Goal: Task Accomplishment & Management: Use online tool/utility

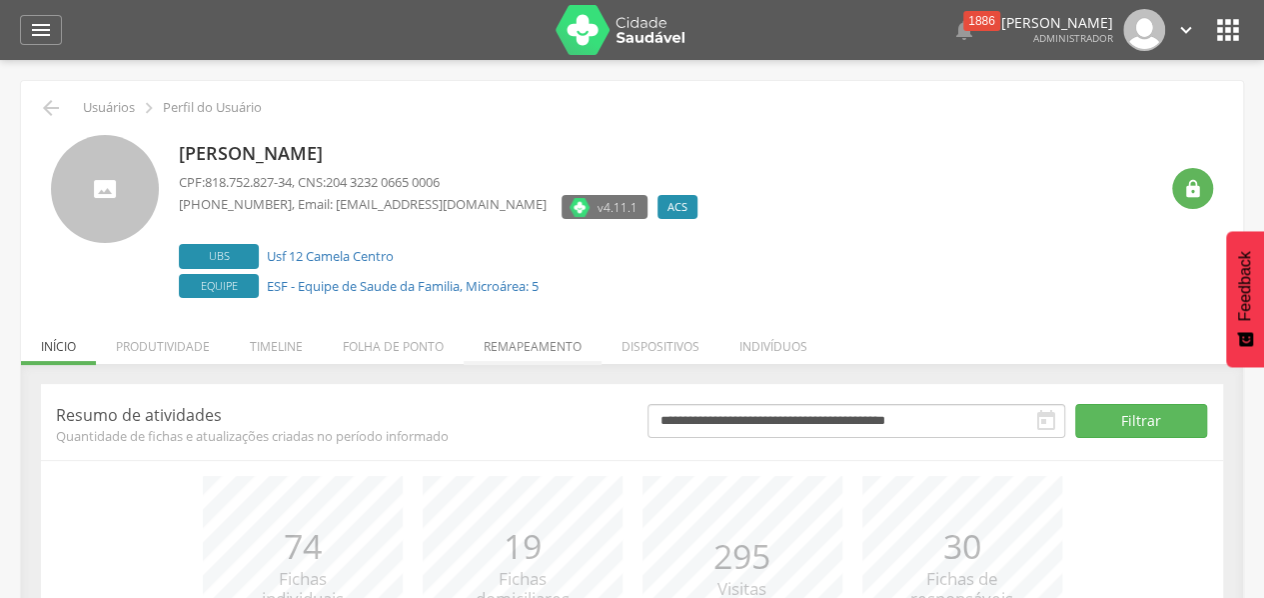
click at [536, 337] on li "Remapeamento" at bounding box center [533, 341] width 138 height 47
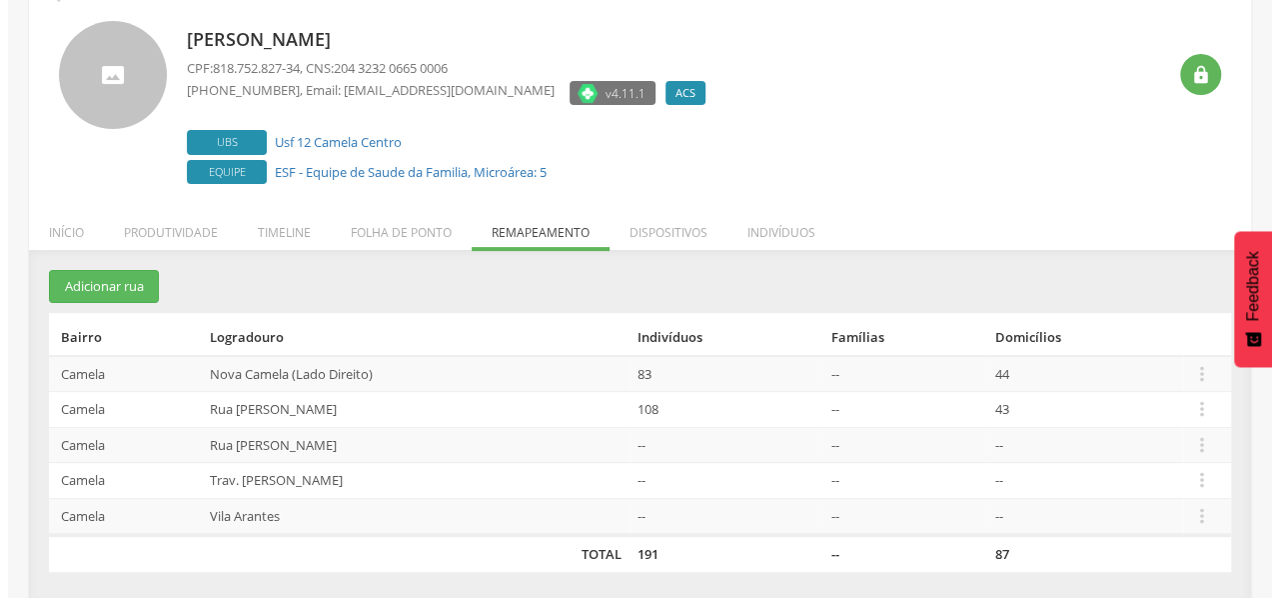
scroll to position [116, 0]
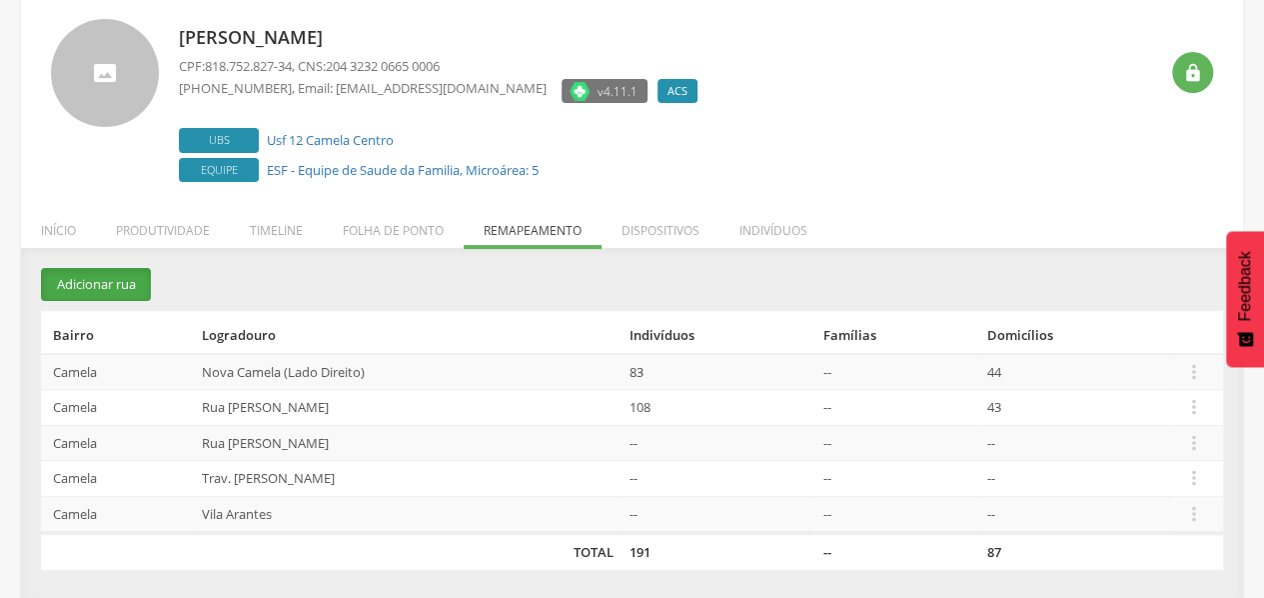
click at [113, 283] on button "Adicionar rua" at bounding box center [96, 284] width 110 height 33
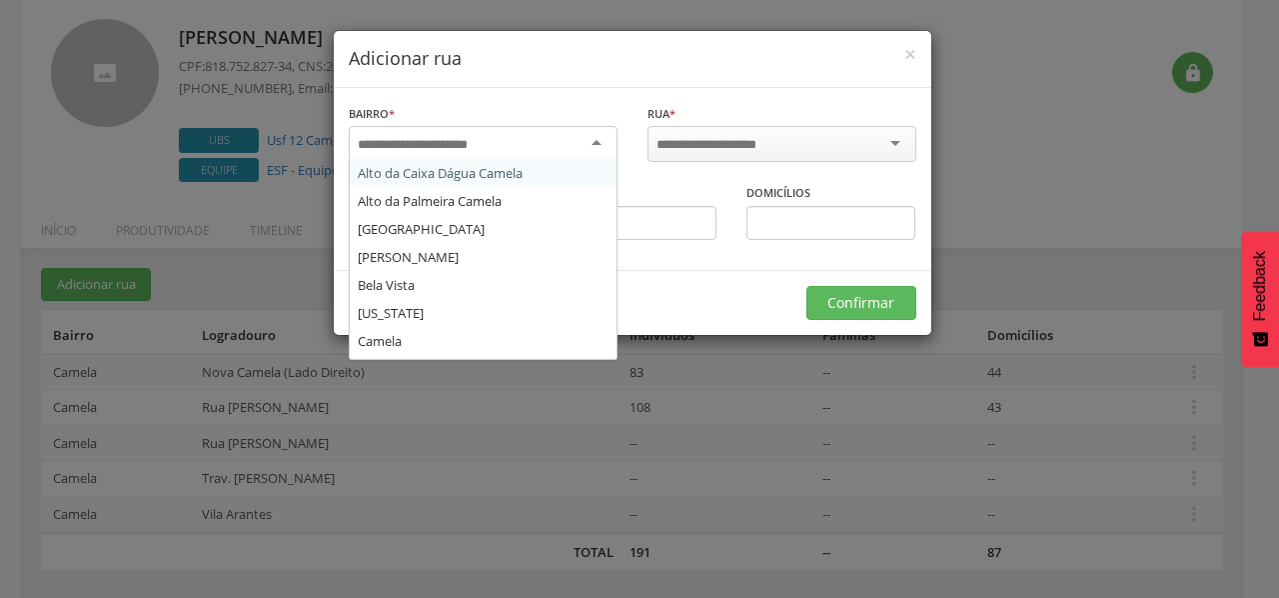
click at [503, 145] on div at bounding box center [483, 144] width 269 height 36
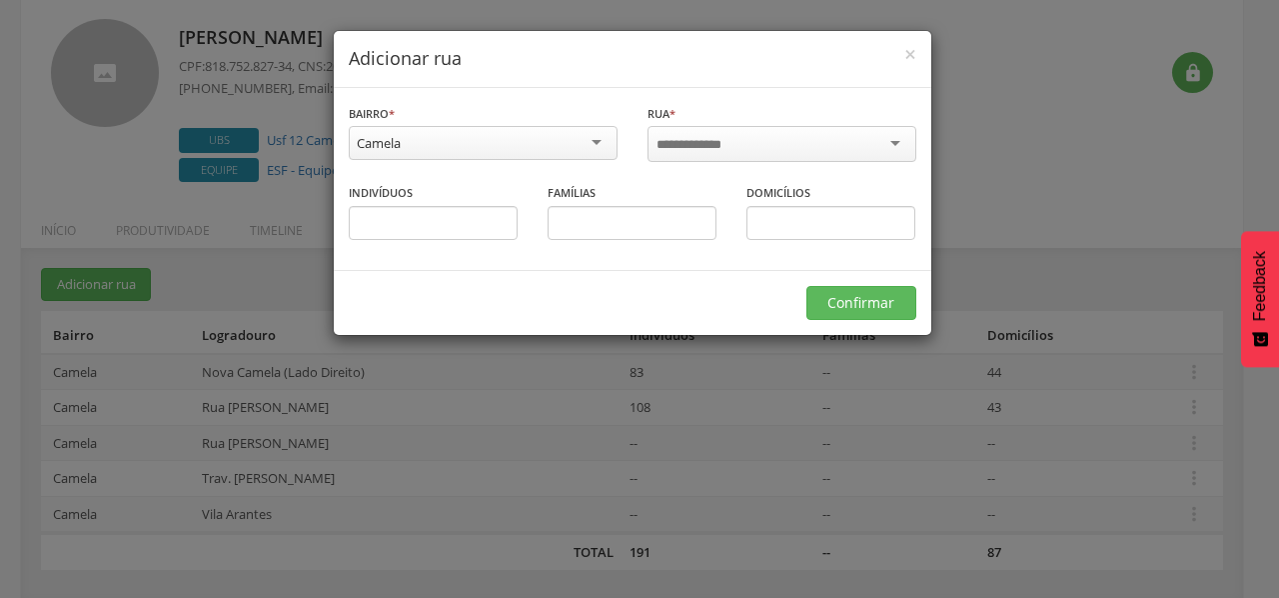
scroll to position [0, 0]
click at [718, 147] on input "select-one" at bounding box center [720, 145] width 127 height 18
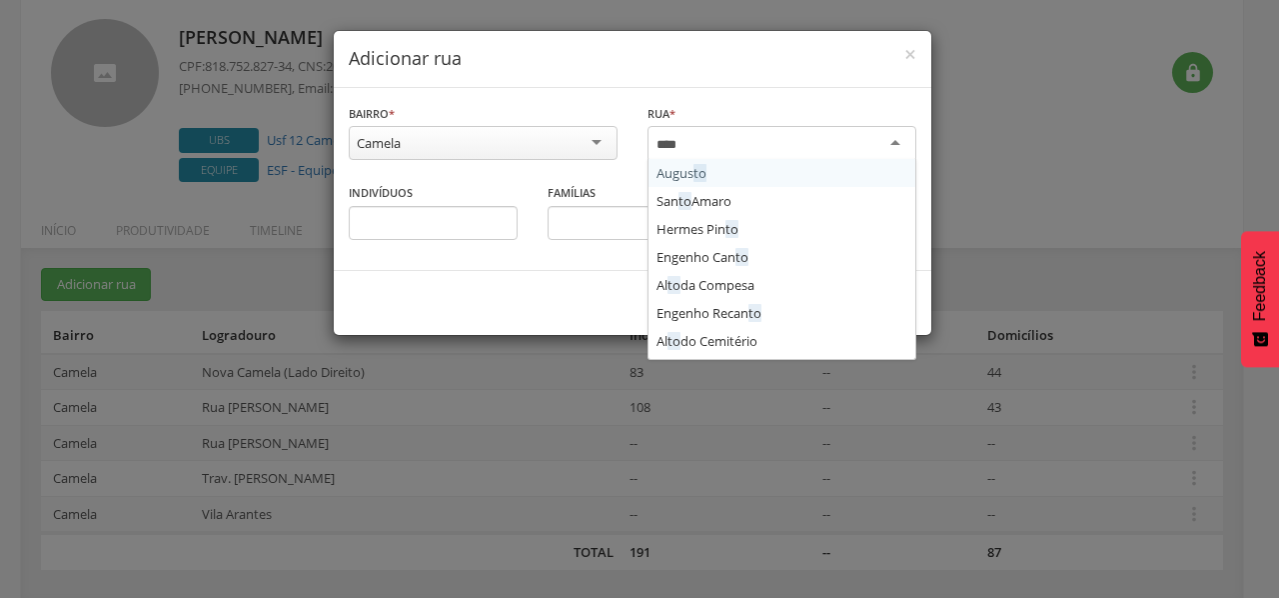
type input "*****"
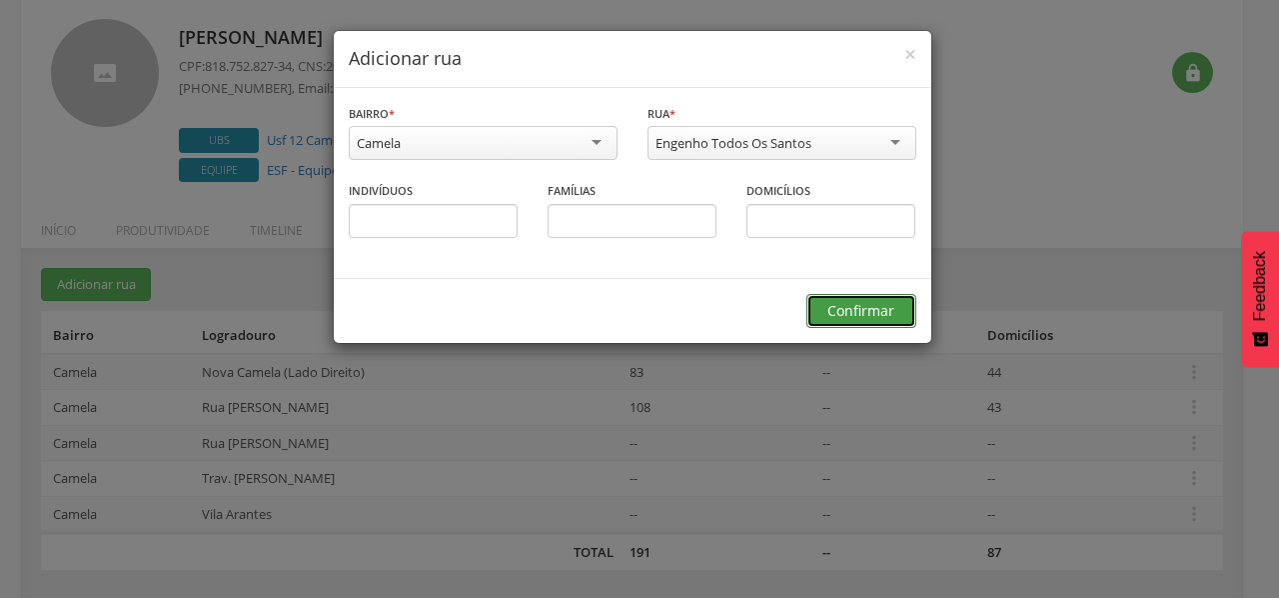
click at [861, 318] on button "Confirmar" at bounding box center [861, 311] width 110 height 34
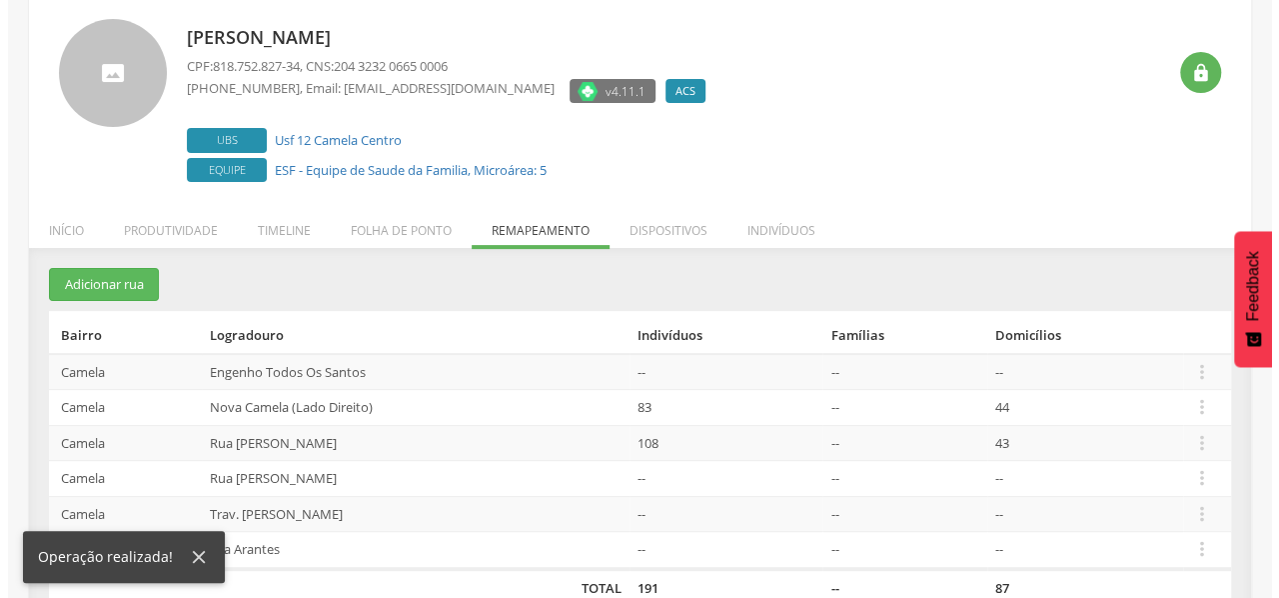
scroll to position [151, 0]
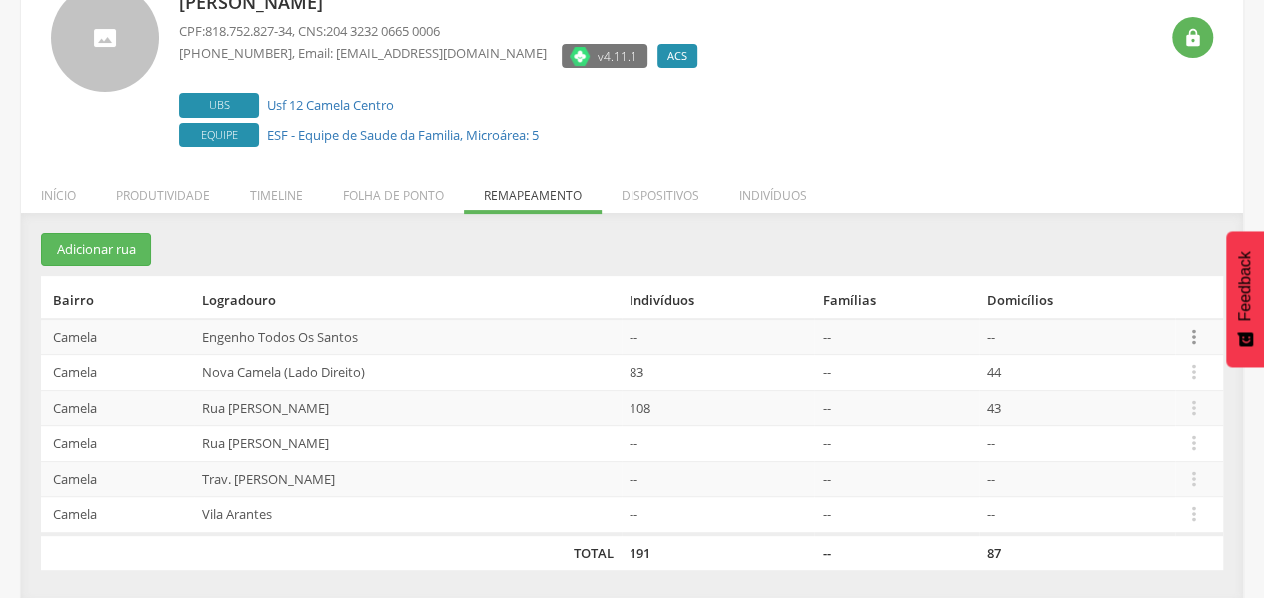
click at [1203, 330] on icon "" at bounding box center [1194, 337] width 22 height 22
click at [1100, 221] on link "Alocar famílias" at bounding box center [1125, 233] width 158 height 25
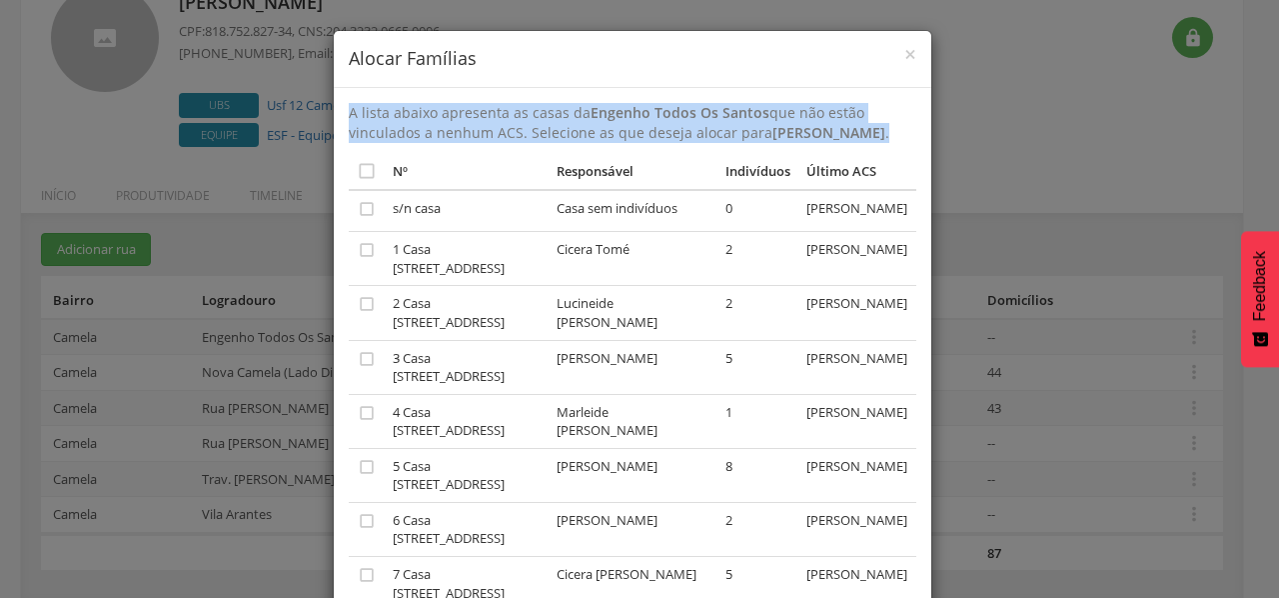
drag, startPoint x: 696, startPoint y: 73, endPoint x: 684, endPoint y: 162, distance: 89.7
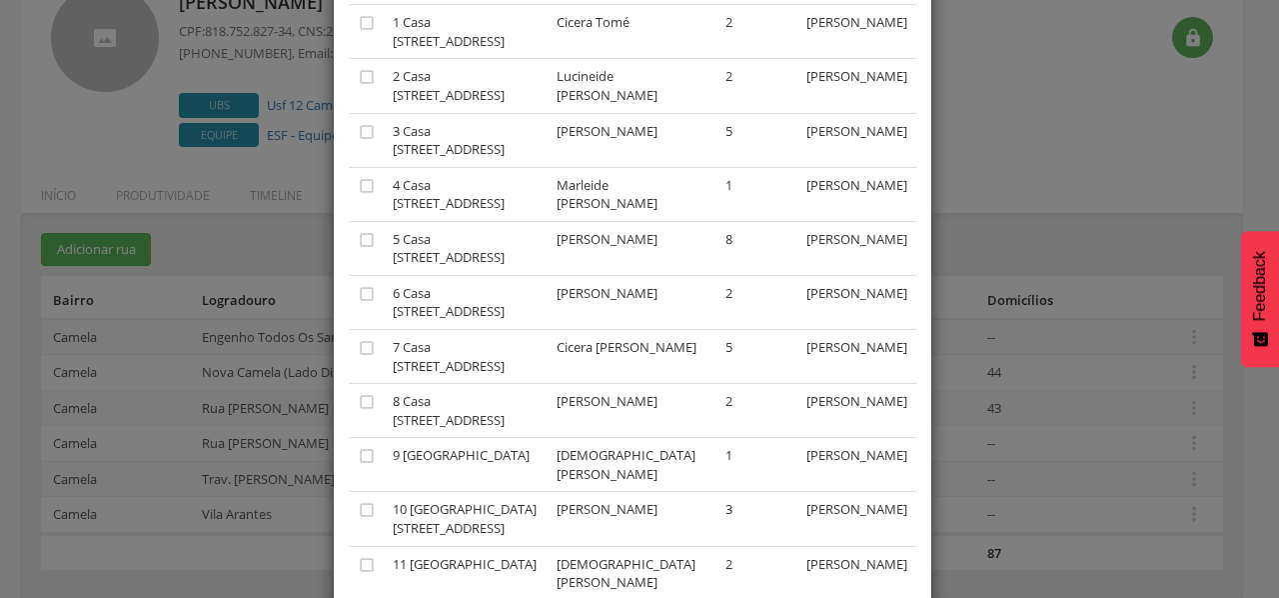
scroll to position [0, 0]
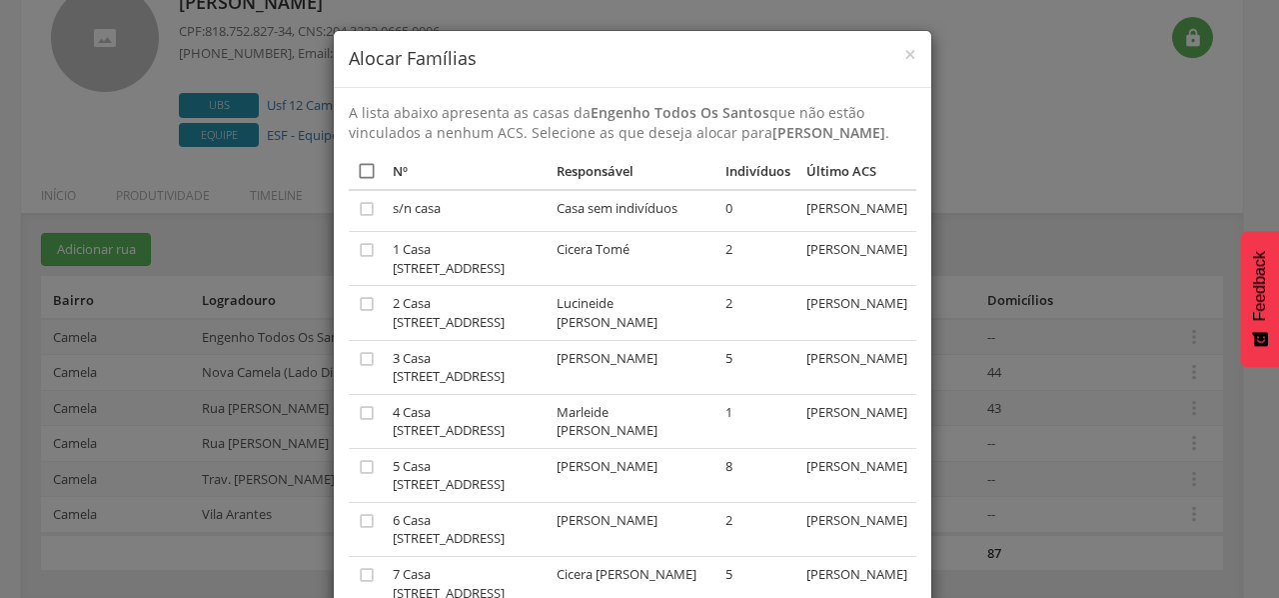
click at [363, 181] on icon "" at bounding box center [367, 171] width 20 height 20
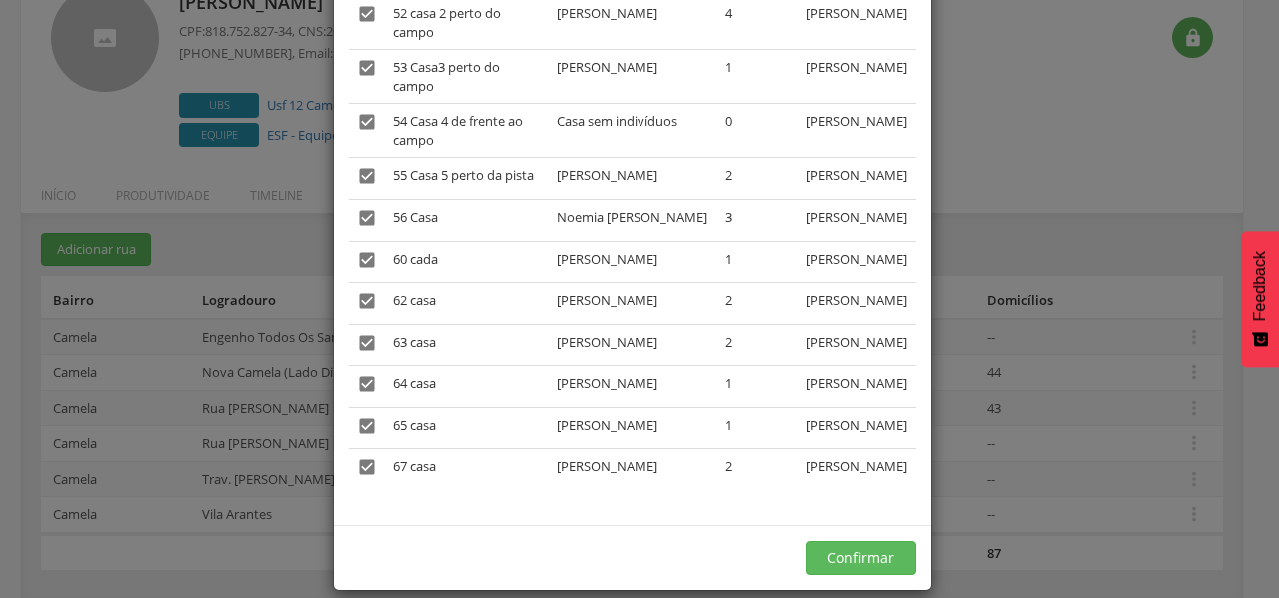
scroll to position [2912, 0]
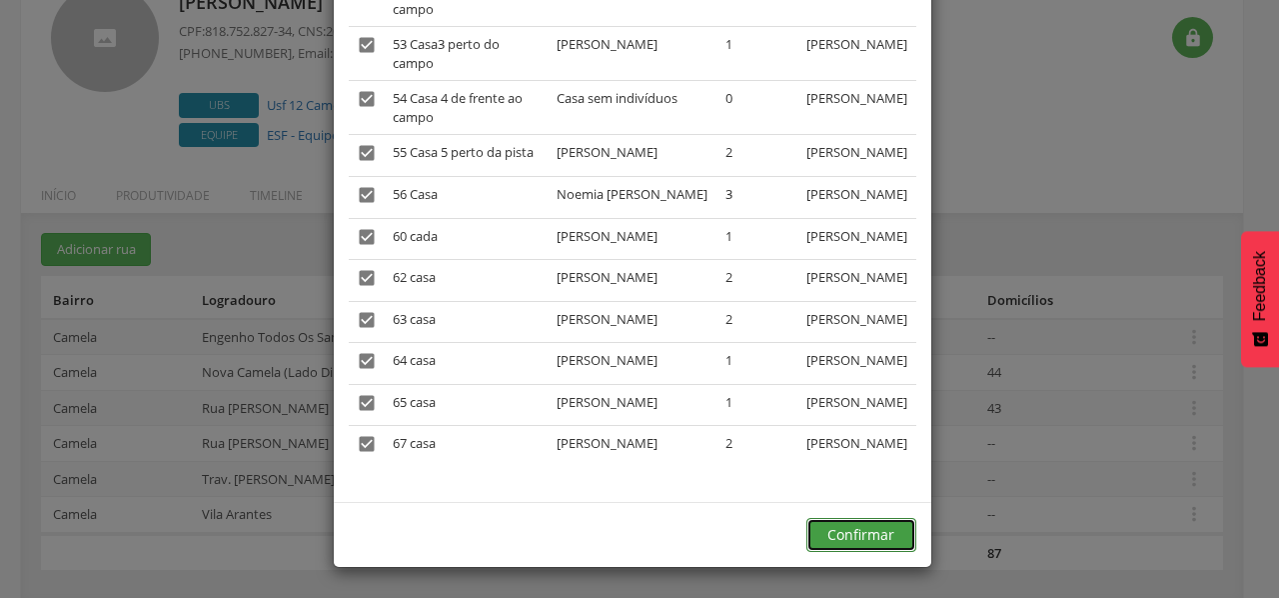
click at [843, 526] on button "Confirmar" at bounding box center [861, 535] width 110 height 34
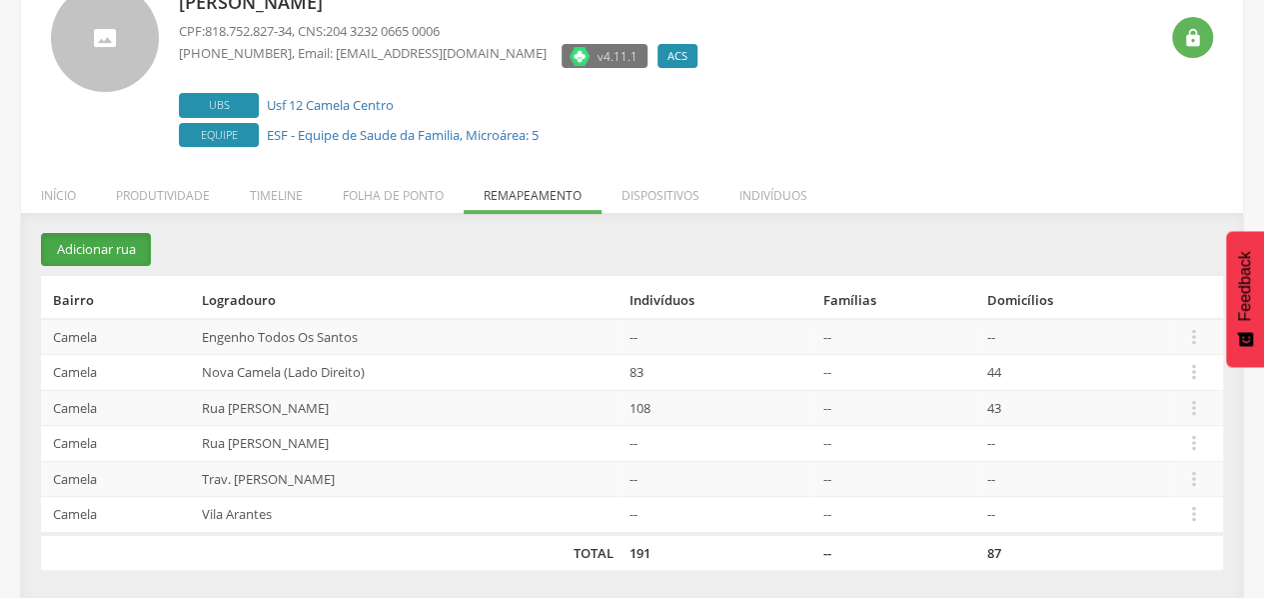
click at [106, 253] on button "Adicionar rua" at bounding box center [96, 249] width 110 height 33
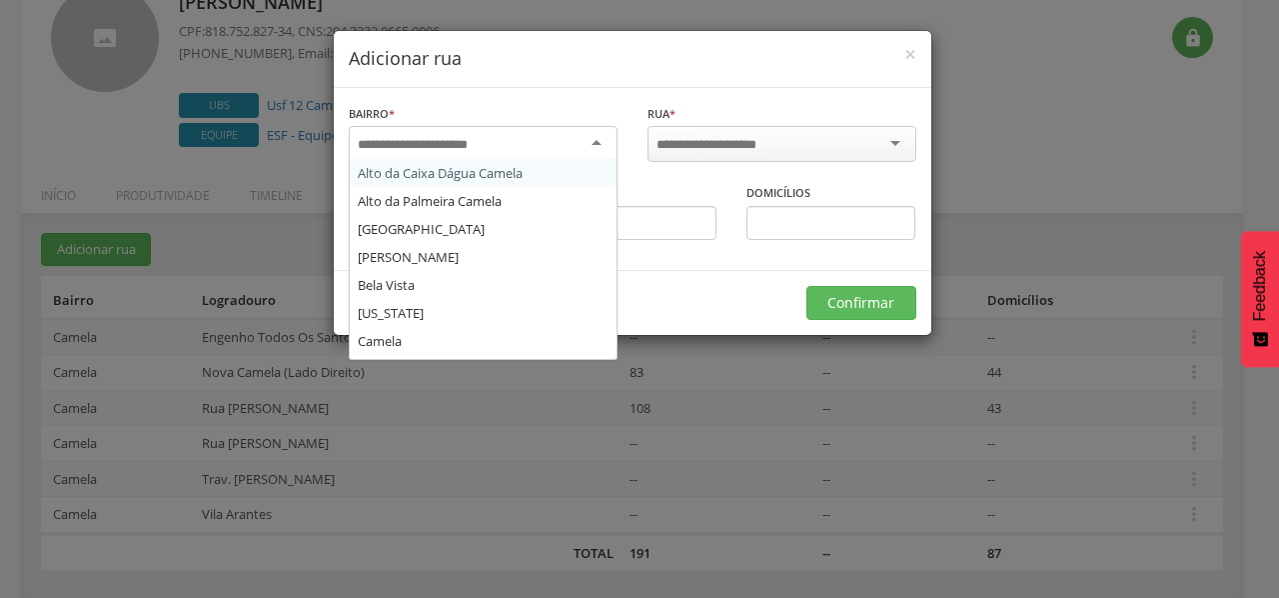
scroll to position [0, 0]
click at [418, 143] on input "select-one" at bounding box center [426, 145] width 136 height 18
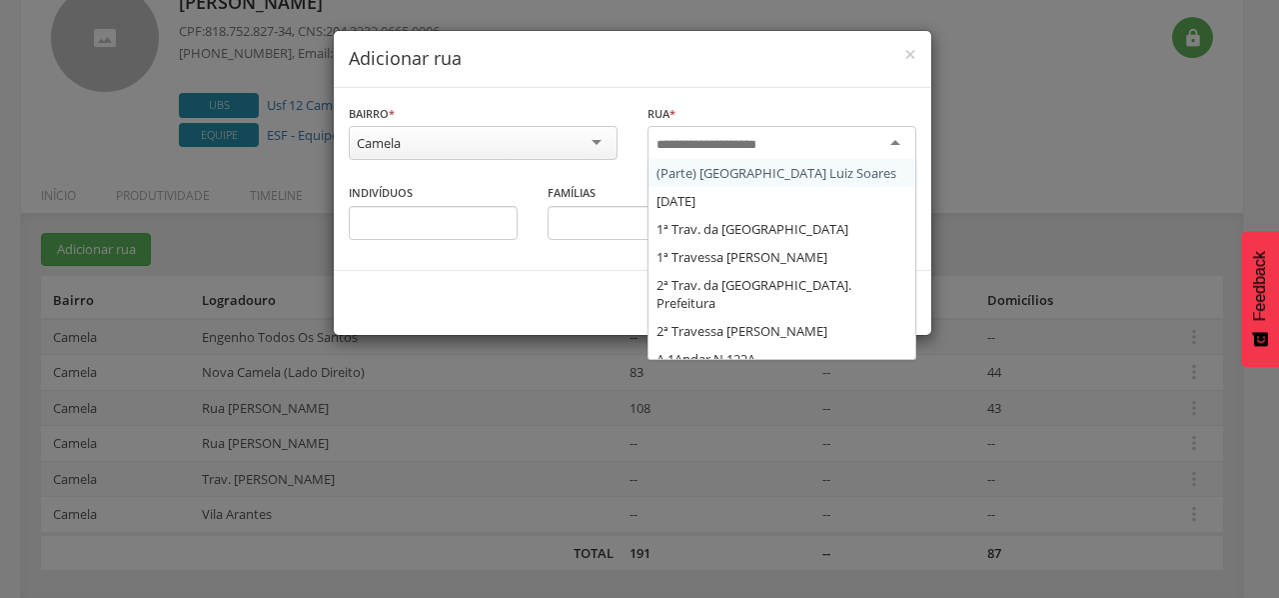
click at [730, 146] on input "select-one" at bounding box center [720, 145] width 127 height 18
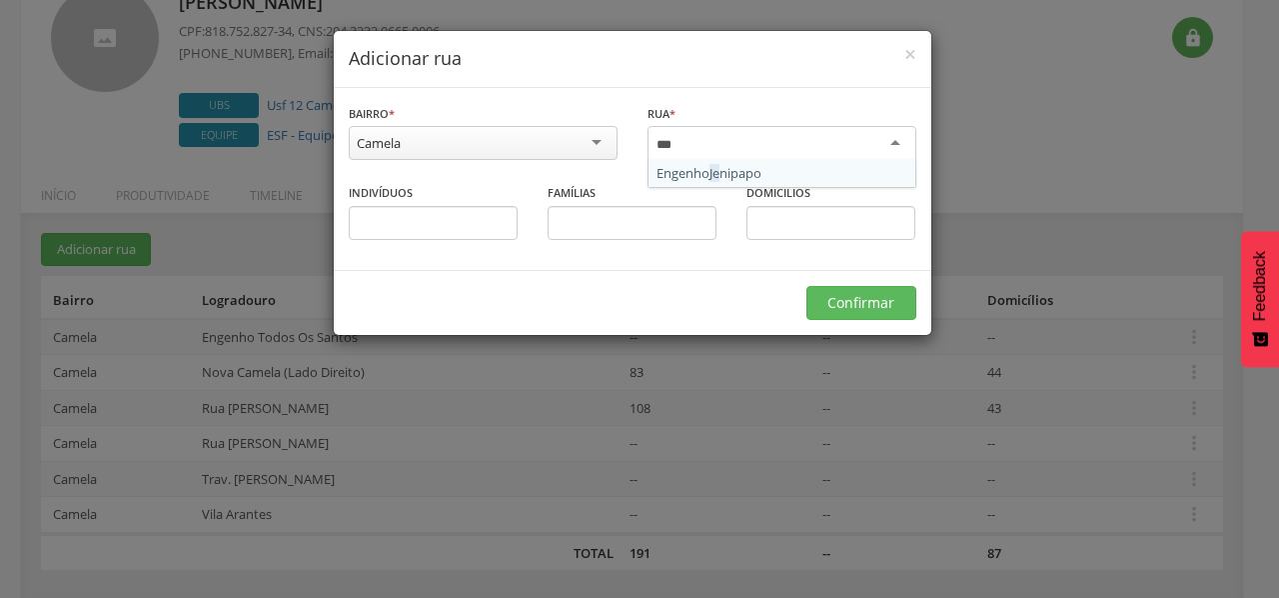
type input "****"
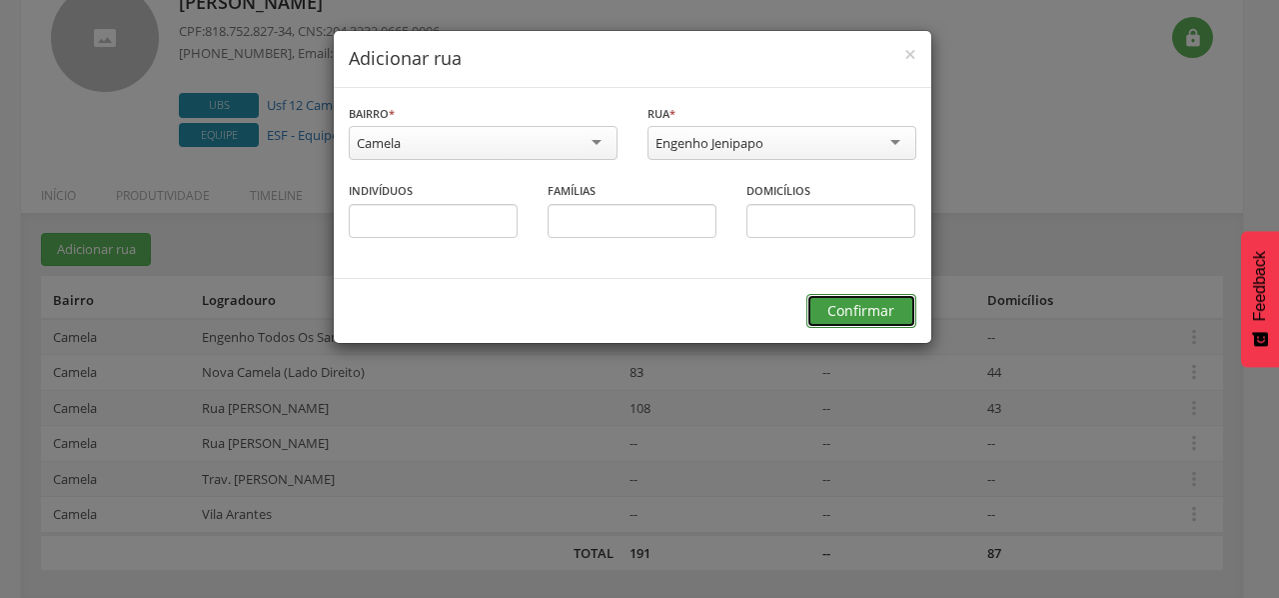
click at [839, 317] on button "Confirmar" at bounding box center [861, 311] width 110 height 34
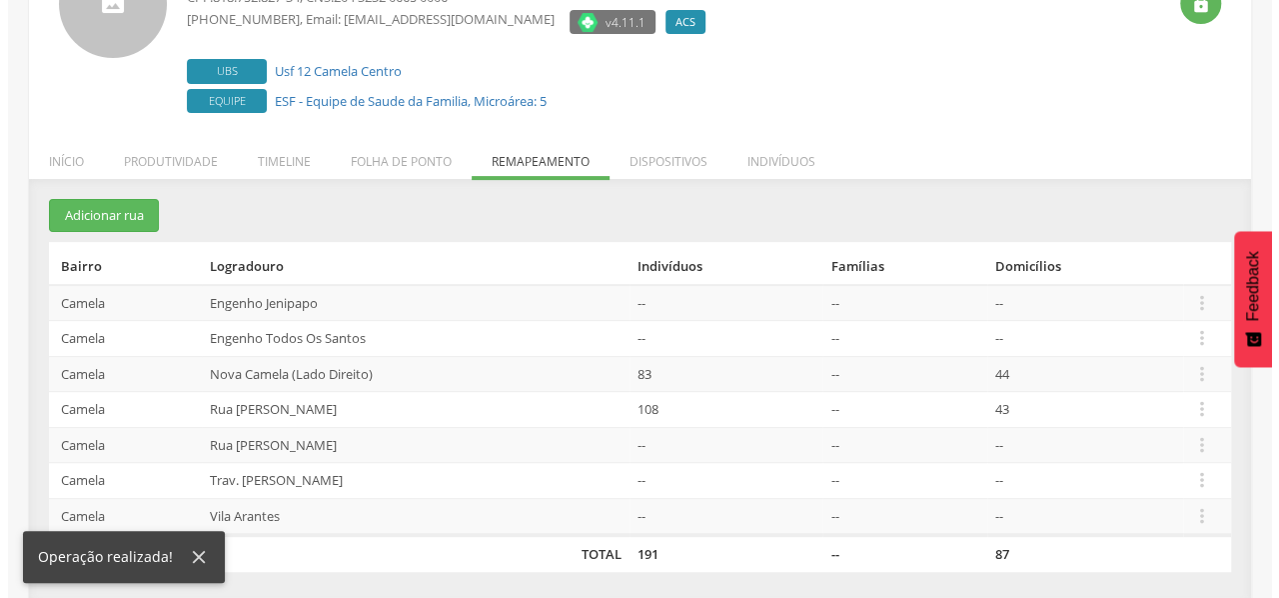
scroll to position [186, 0]
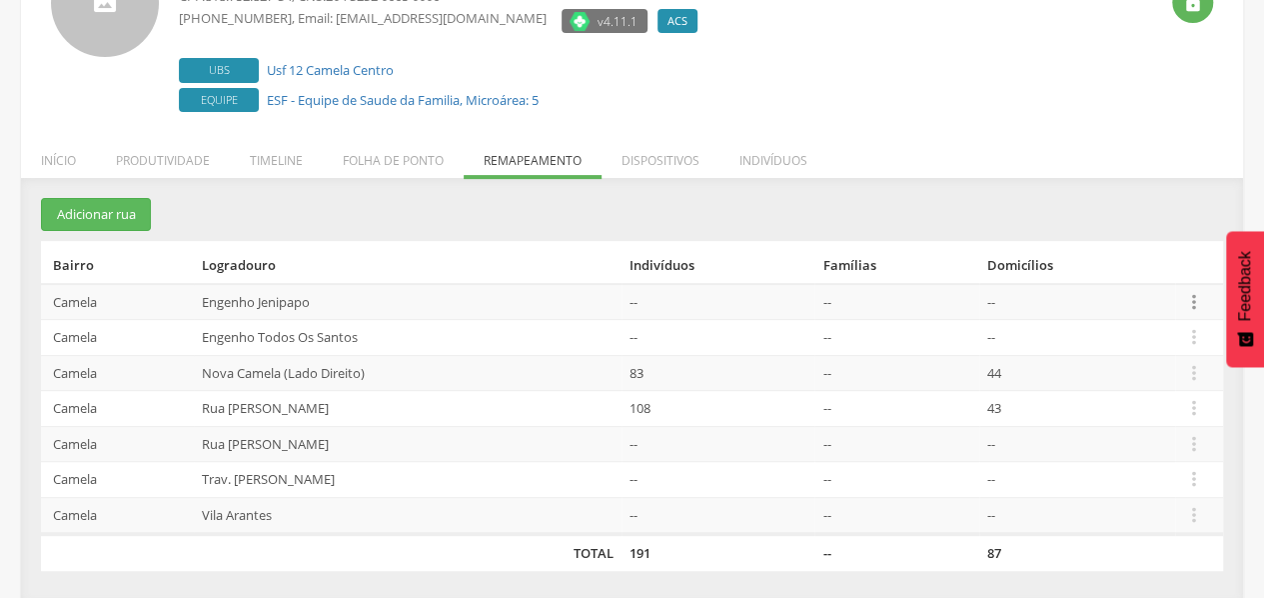
click at [1199, 305] on icon "" at bounding box center [1194, 302] width 22 height 22
click at [1090, 193] on link "Alocar famílias" at bounding box center [1125, 198] width 158 height 25
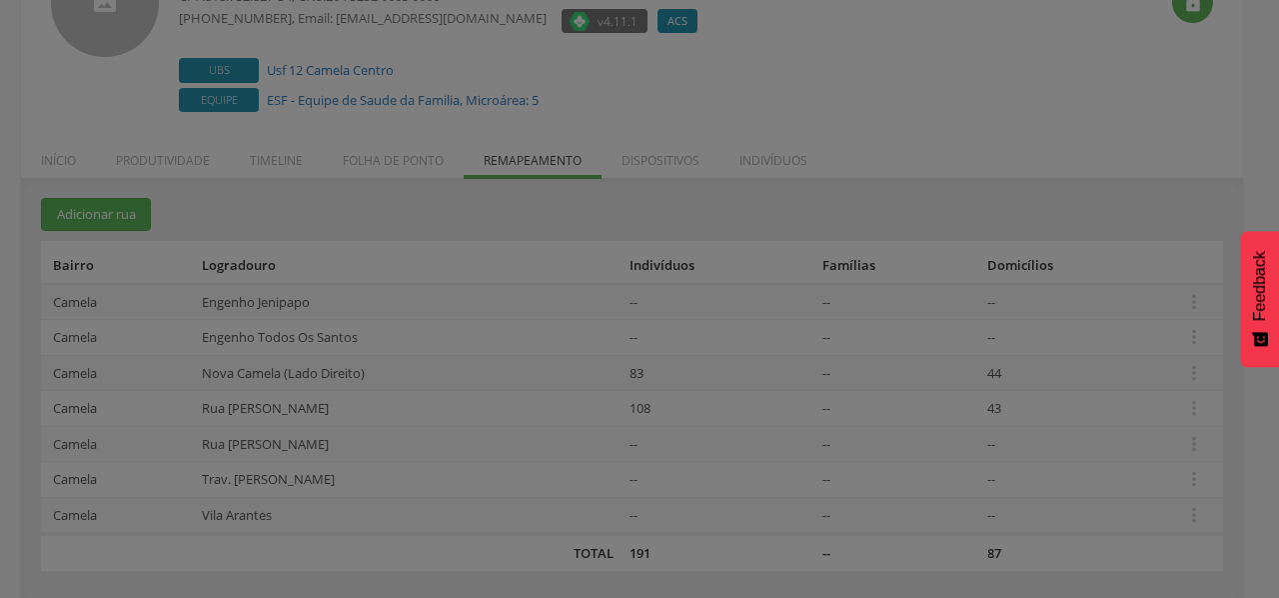
scroll to position [0, 0]
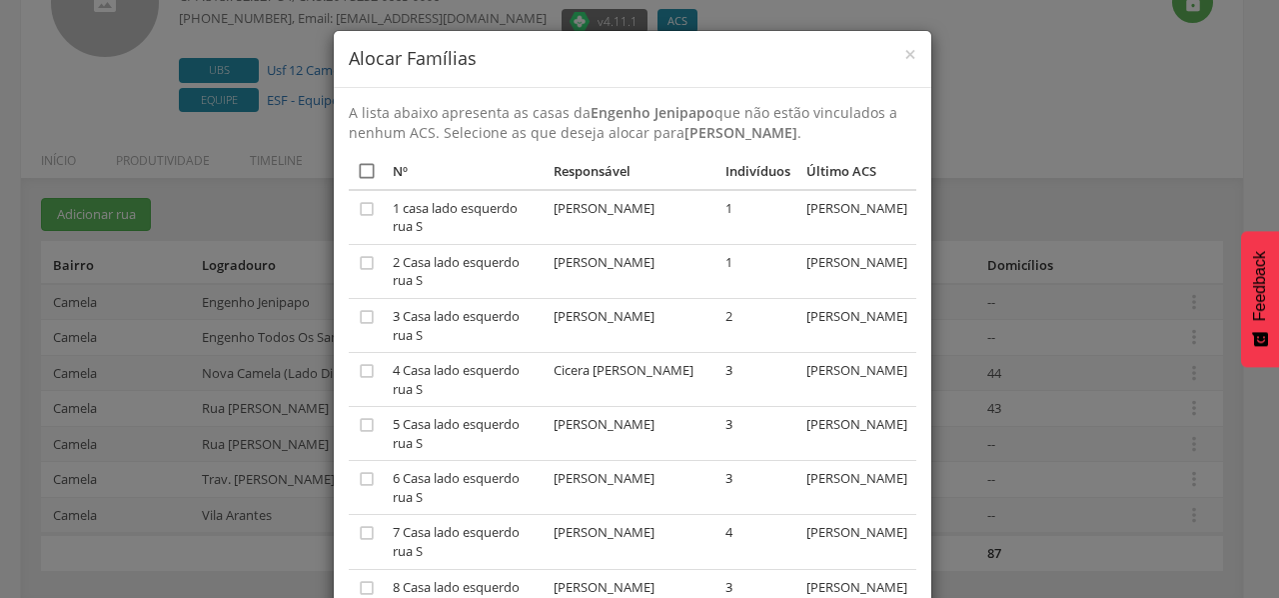
click at [363, 172] on icon "" at bounding box center [367, 171] width 20 height 20
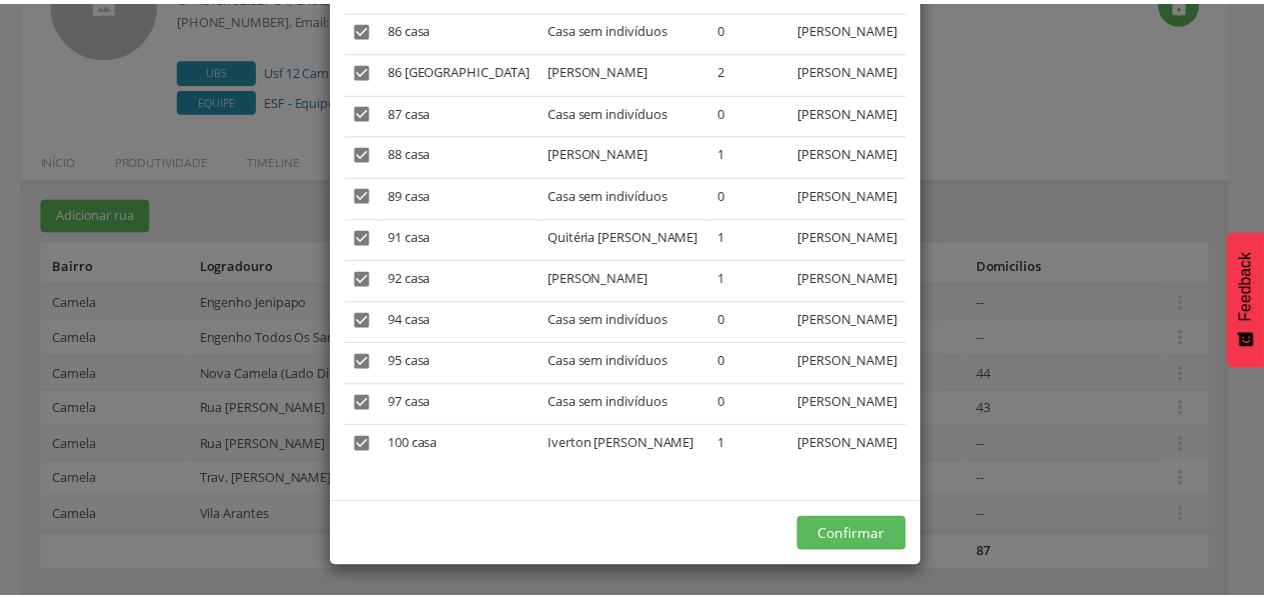
scroll to position [4559, 0]
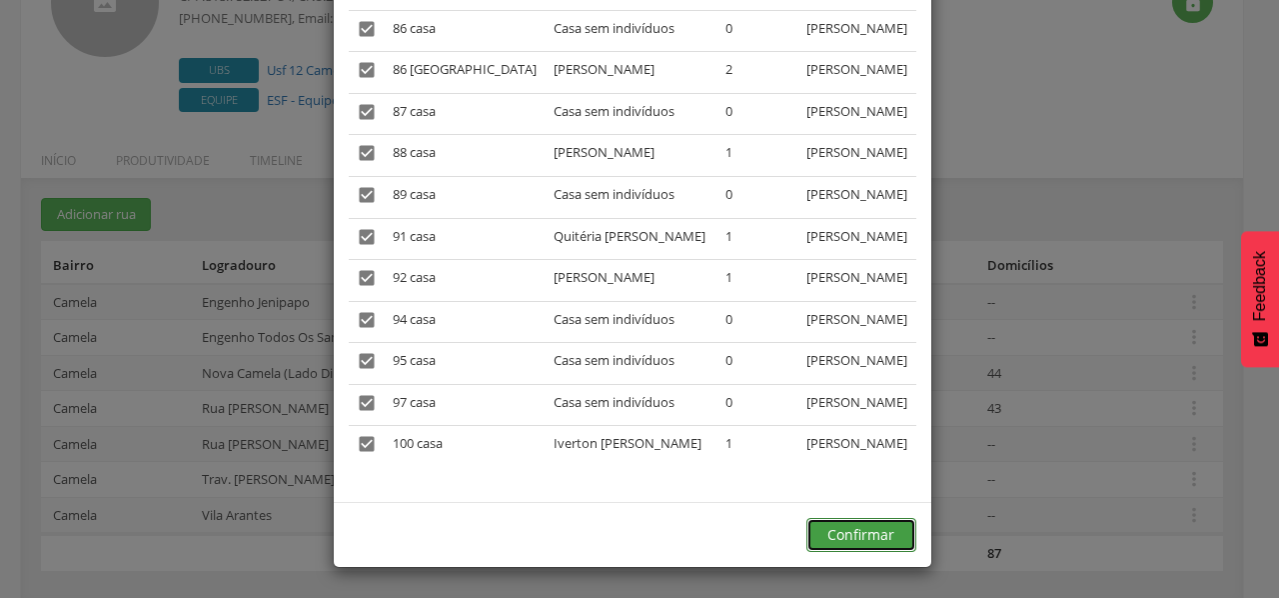
click at [885, 523] on button "Confirmar" at bounding box center [861, 535] width 110 height 34
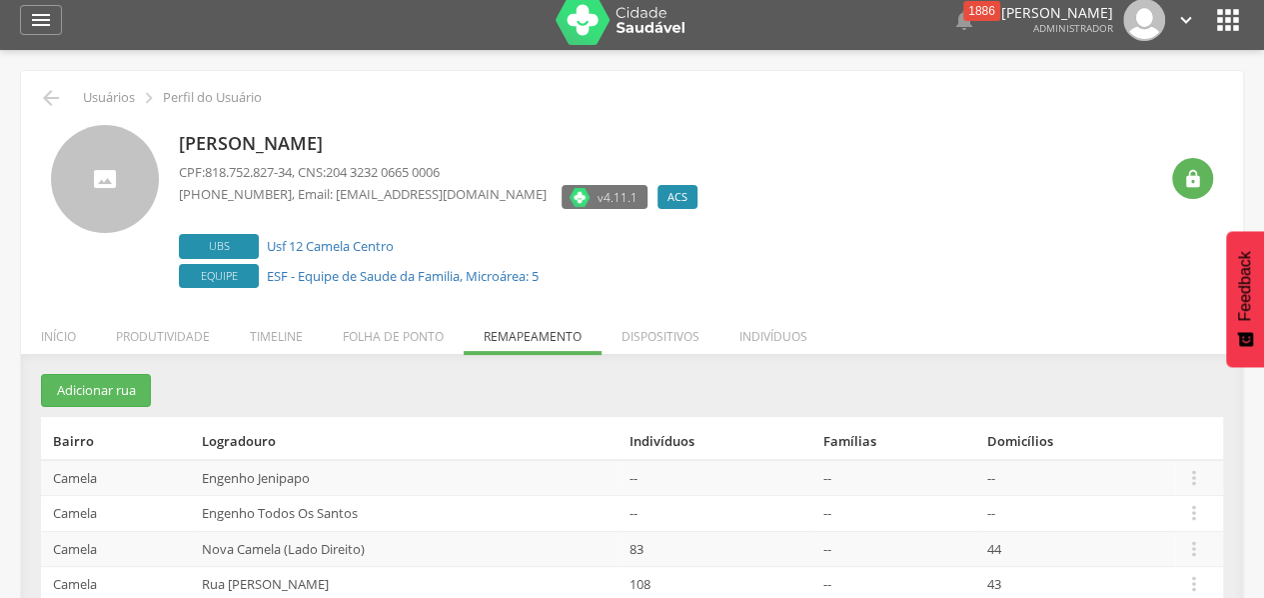
scroll to position [0, 0]
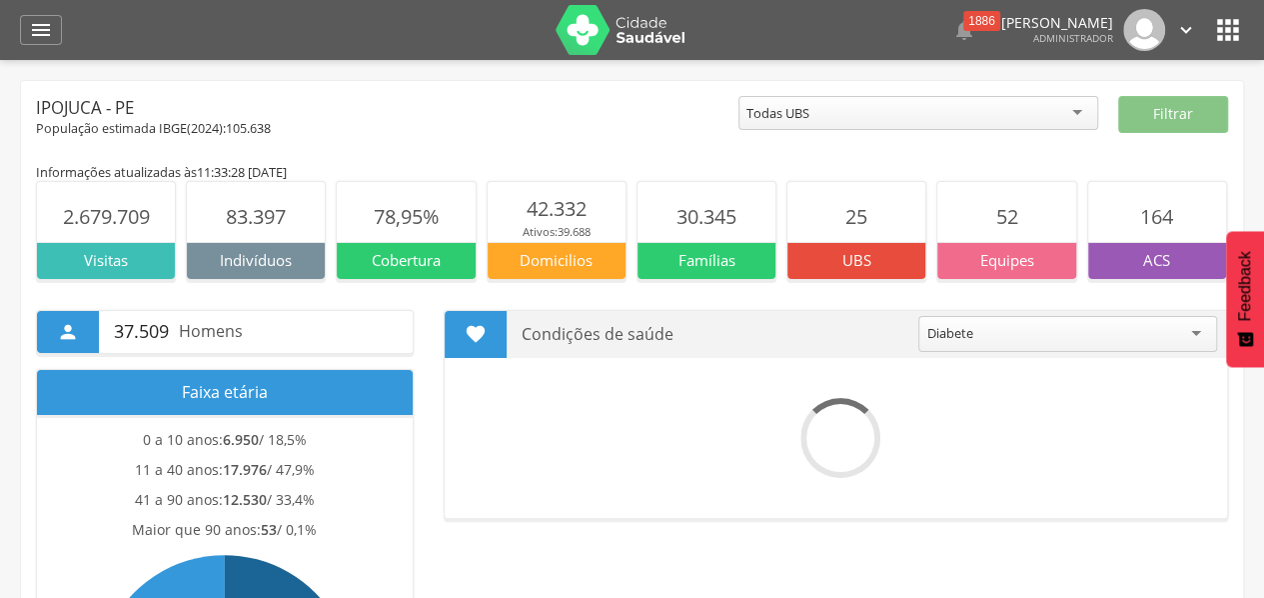
click at [1183, 25] on icon "" at bounding box center [1186, 30] width 22 height 22
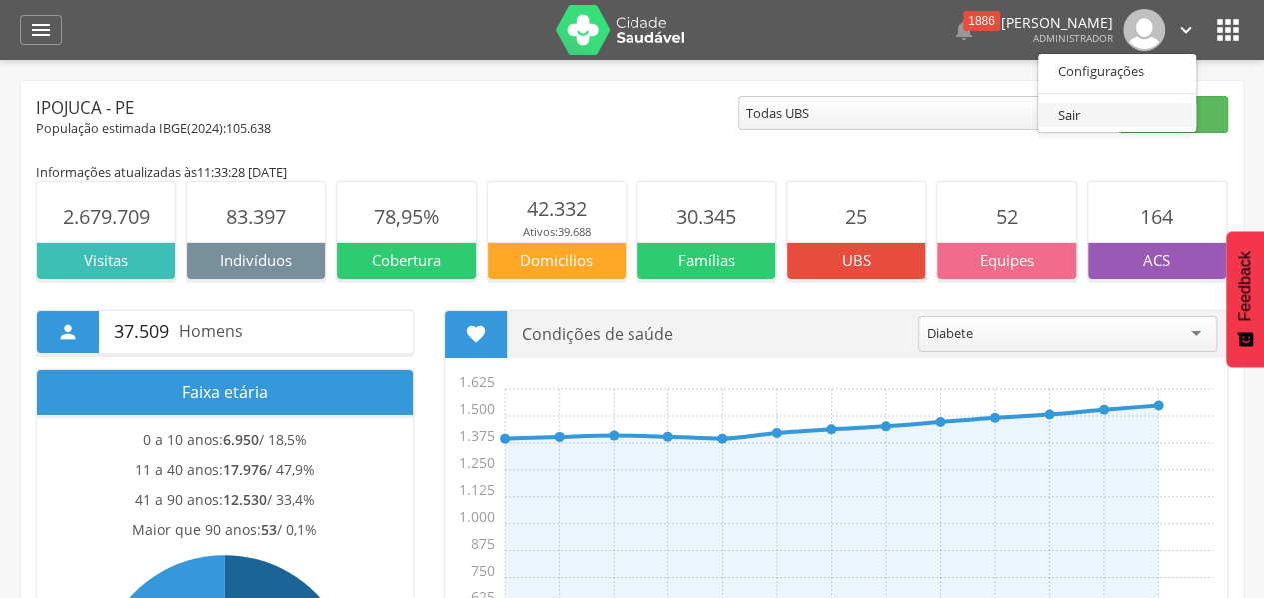
click at [1103, 119] on link "Sair" at bounding box center [1117, 115] width 158 height 25
